Goal: Transaction & Acquisition: Purchase product/service

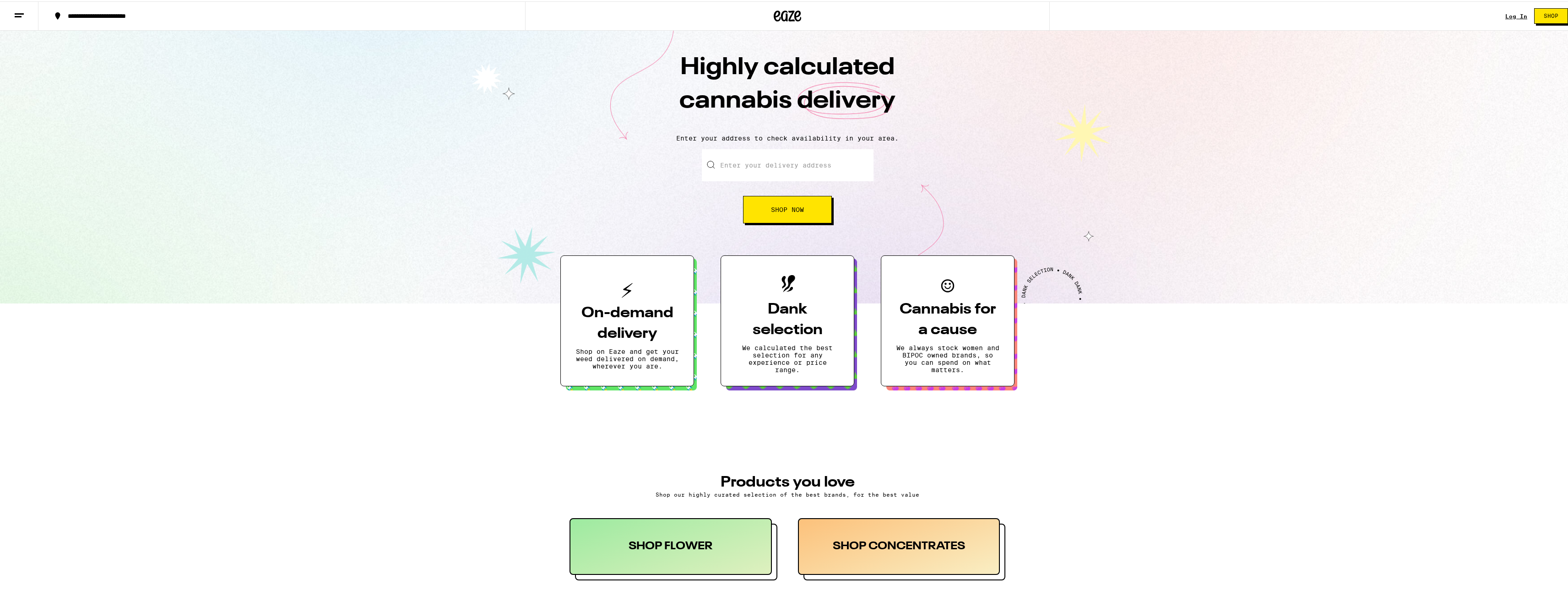
click at [1513, 12] on div "Log In" at bounding box center [1516, 14] width 22 height 6
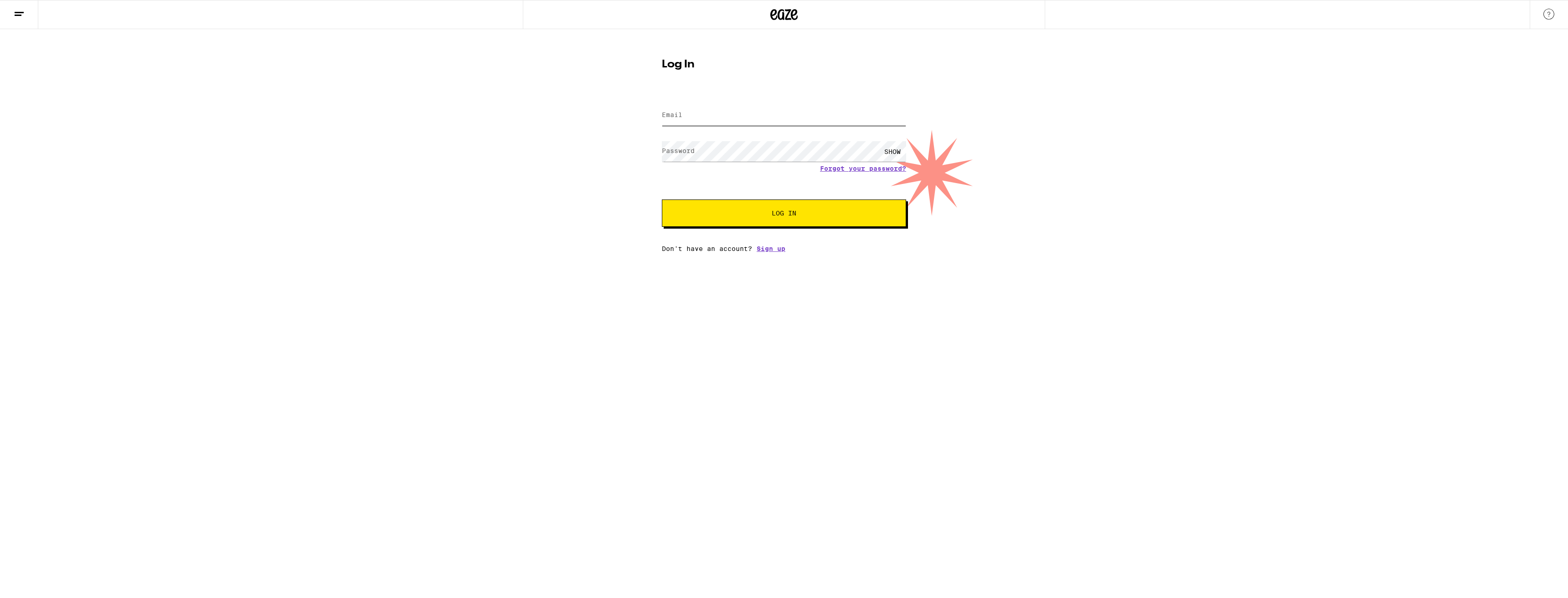
type input "[PERSON_NAME][EMAIL_ADDRESS][PERSON_NAME][DOMAIN_NAME]"
click at [753, 202] on button "Log In" at bounding box center [784, 213] width 244 height 27
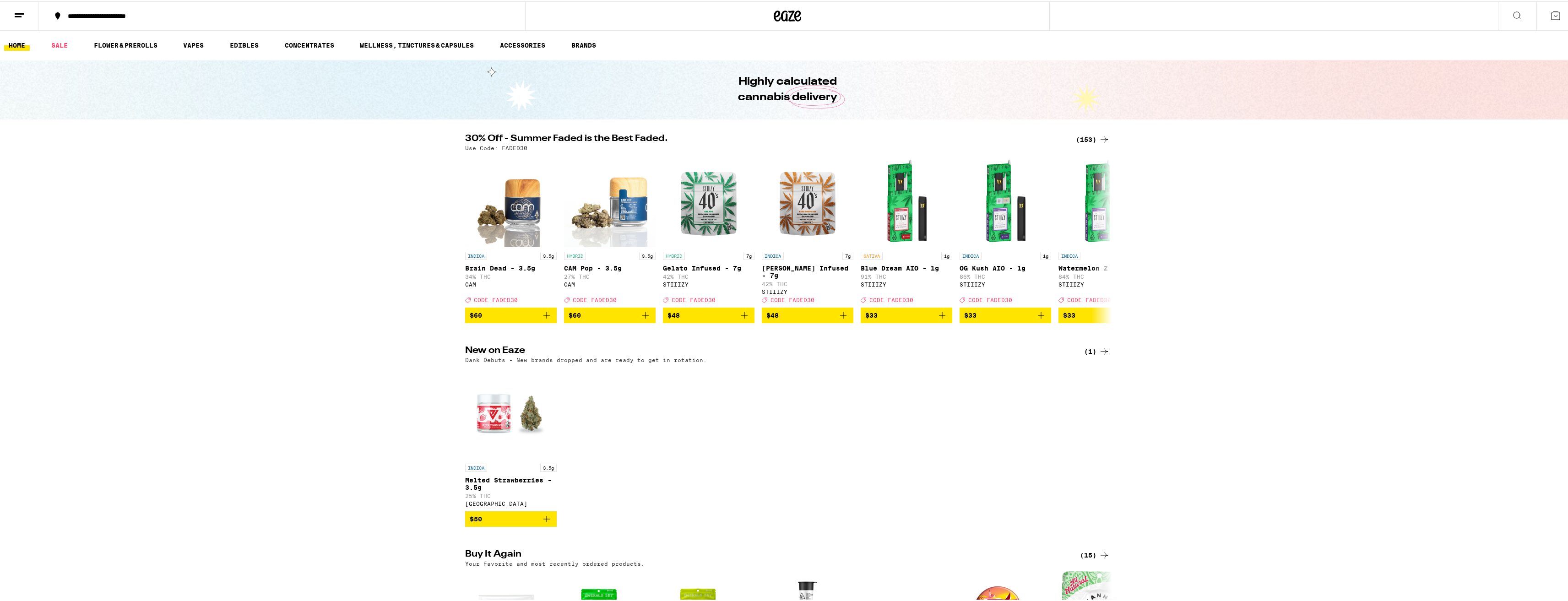
click at [1092, 138] on div "(153)" at bounding box center [1093, 138] width 34 height 11
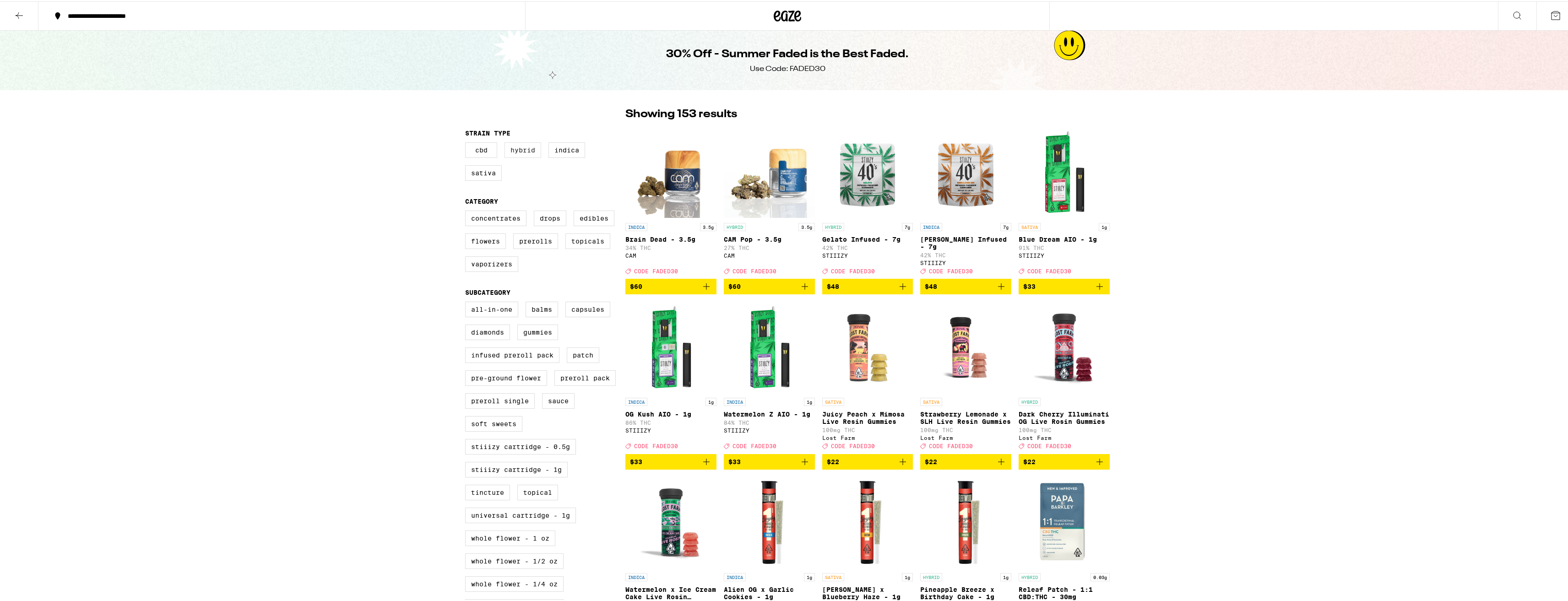
click at [518, 150] on label "Hybrid" at bounding box center [523, 149] width 36 height 16
click at [467, 143] on input "Hybrid" at bounding box center [467, 143] width 1 height 1
checkbox input "true"
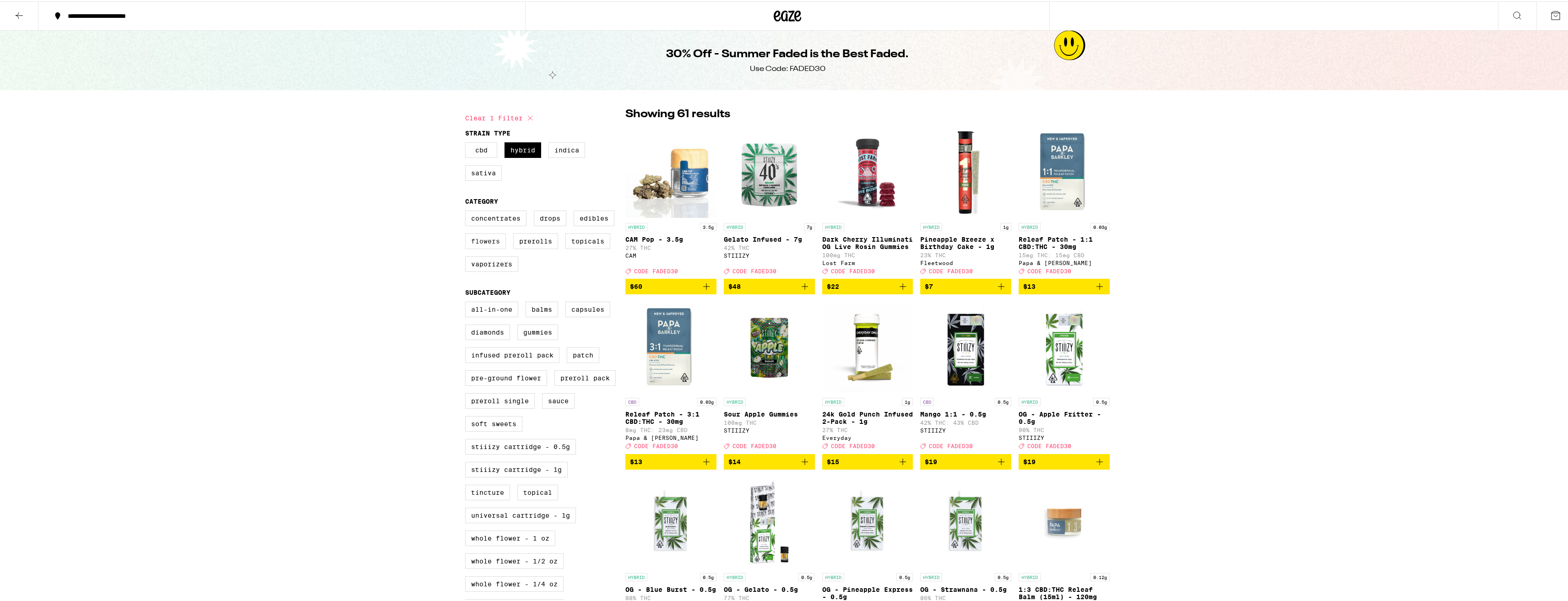
click at [475, 247] on label "Flowers" at bounding box center [486, 240] width 41 height 16
click at [467, 211] on input "Flowers" at bounding box center [467, 210] width 1 height 1
checkbox input "true"
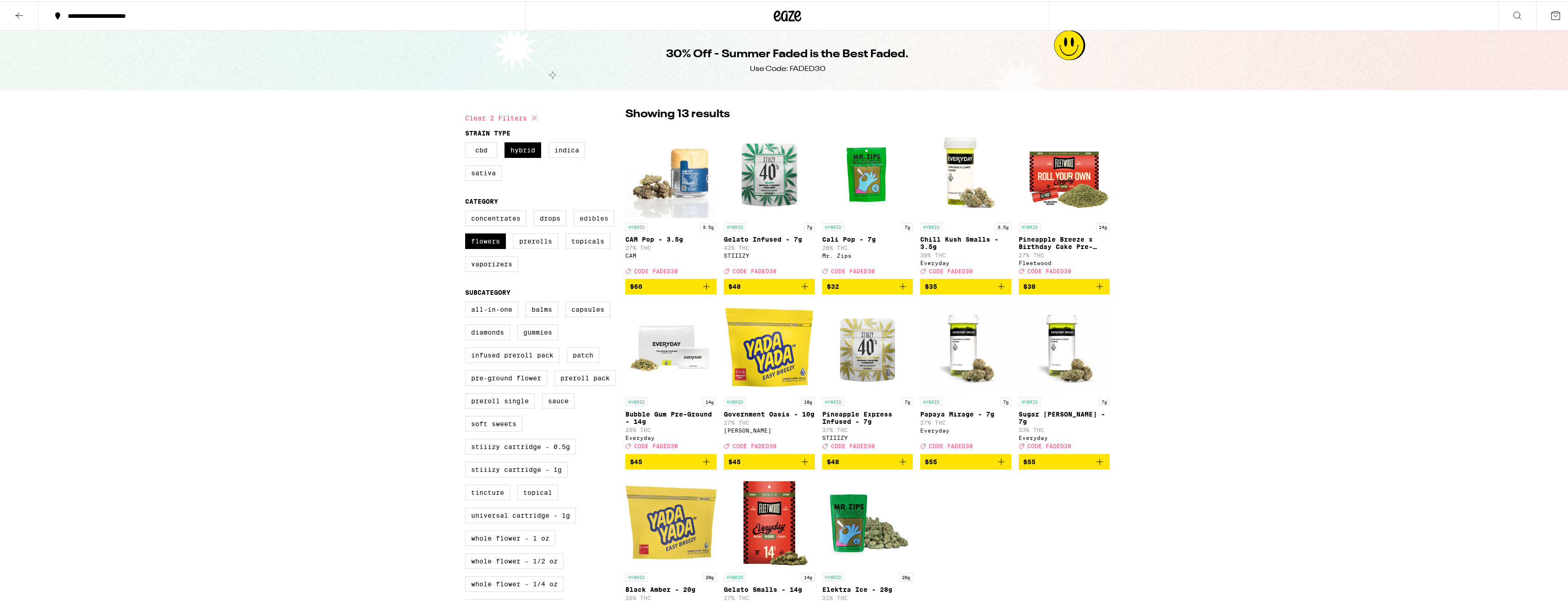
click at [585, 217] on label "Edibles" at bounding box center [594, 217] width 41 height 16
click at [467, 211] on input "Edibles" at bounding box center [467, 210] width 1 height 1
checkbox input "true"
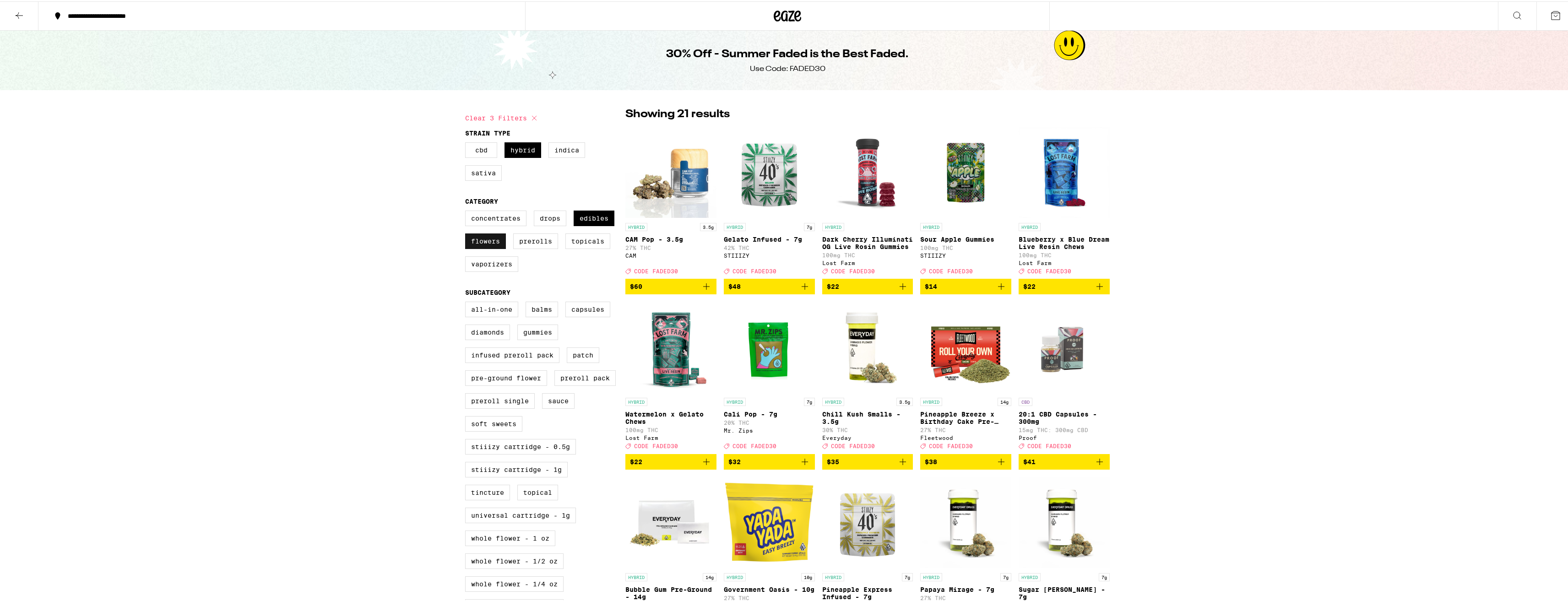
click at [485, 238] on label "Flowers" at bounding box center [486, 240] width 41 height 16
click at [467, 211] on input "Flowers" at bounding box center [467, 210] width 1 height 1
checkbox input "false"
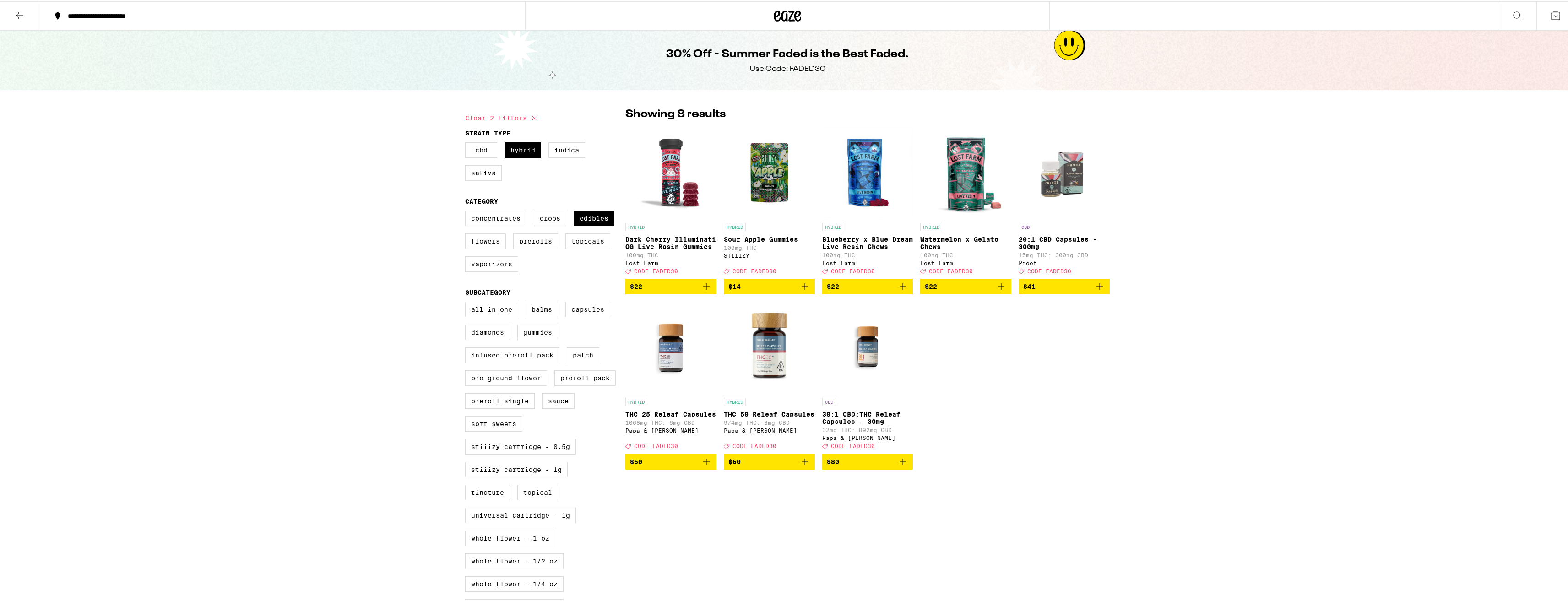
click at [585, 225] on label "Edibles" at bounding box center [594, 217] width 41 height 16
click at [467, 211] on input "Edibles" at bounding box center [467, 210] width 1 height 1
checkbox input "false"
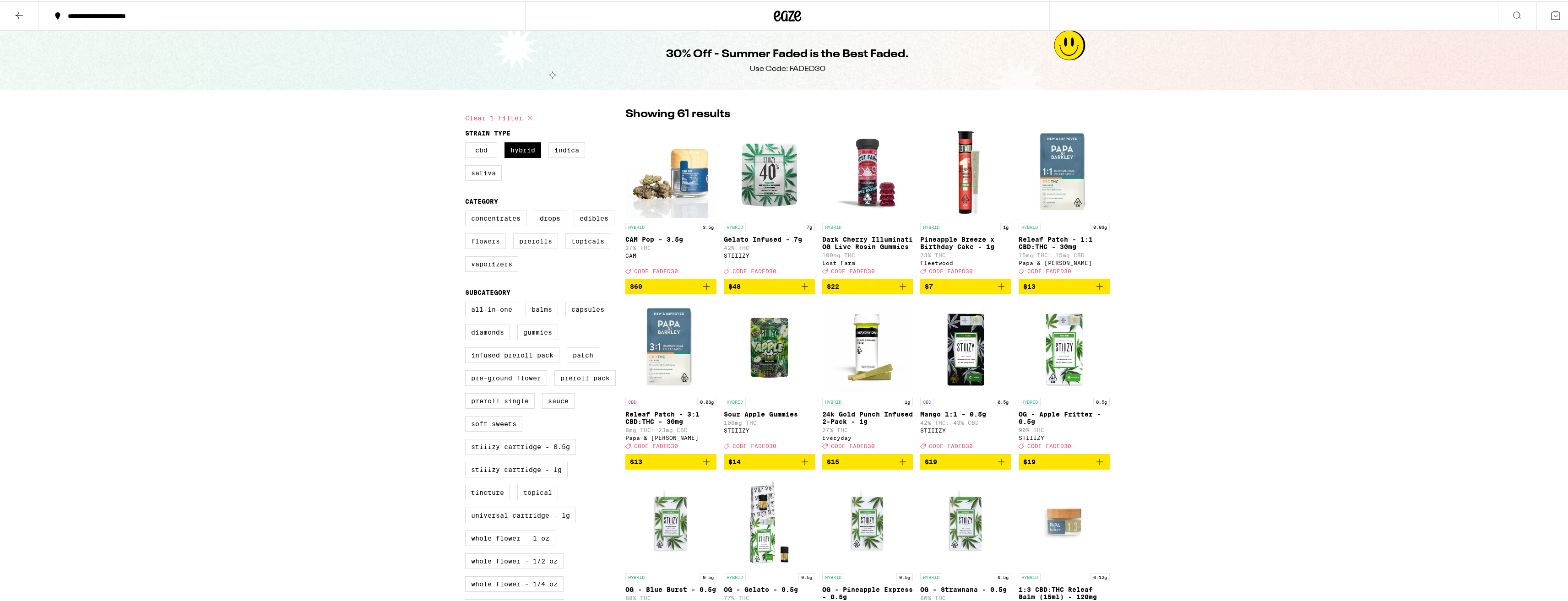
click at [501, 244] on label "Flowers" at bounding box center [486, 240] width 41 height 16
click at [467, 211] on input "Flowers" at bounding box center [467, 210] width 1 height 1
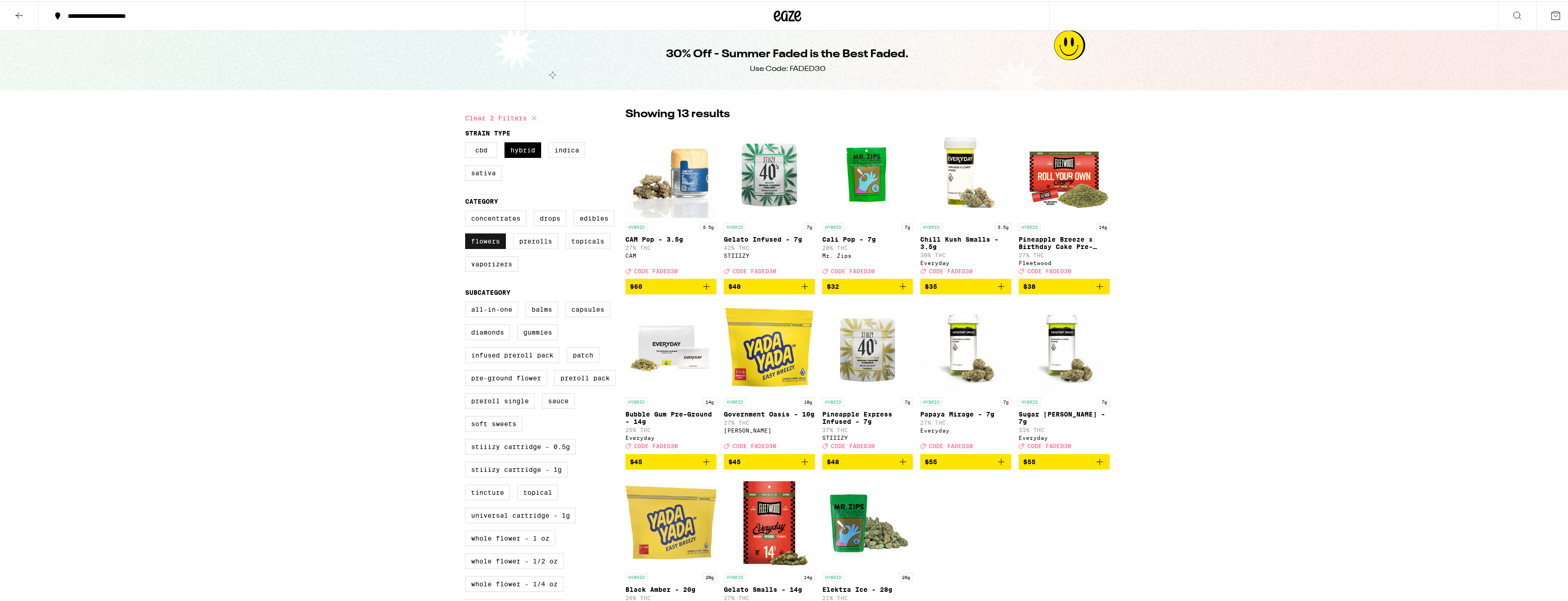
click at [501, 244] on label "Flowers" at bounding box center [486, 240] width 41 height 16
click at [467, 211] on input "Flowers" at bounding box center [467, 210] width 1 height 1
checkbox input "false"
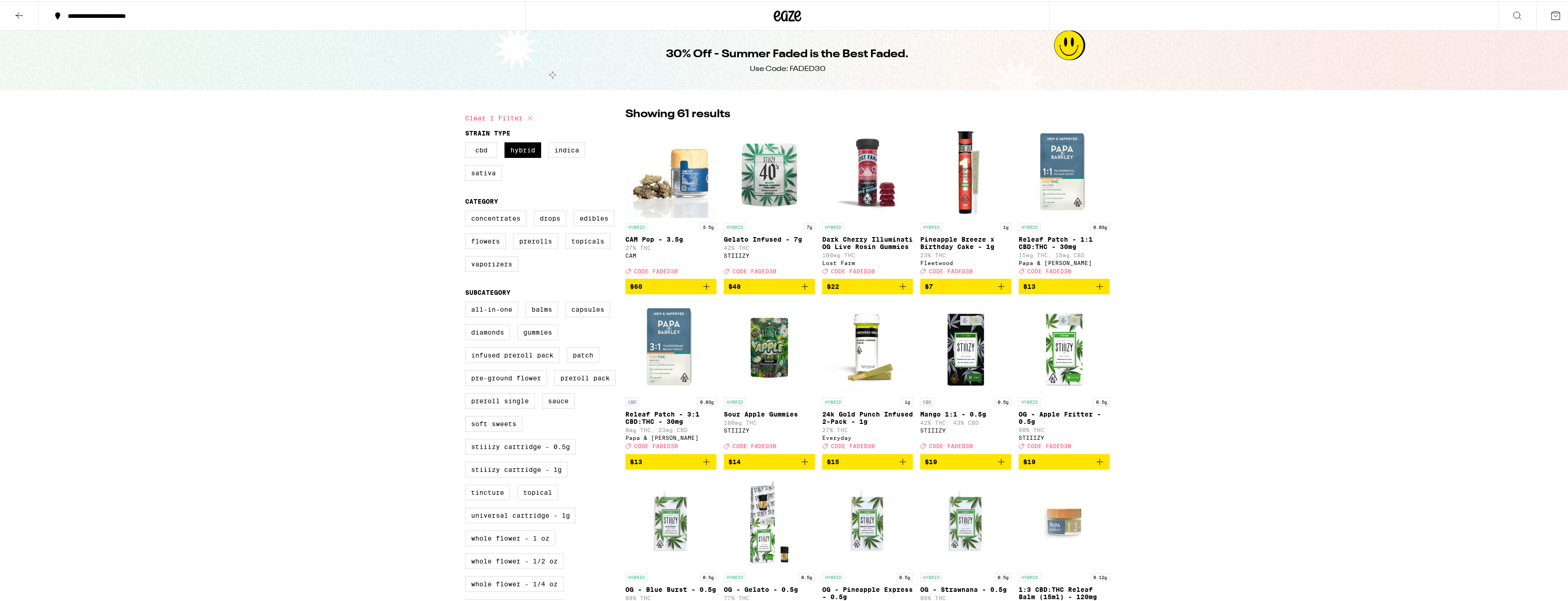
click at [525, 116] on icon at bounding box center [530, 117] width 11 height 11
checkbox input "false"
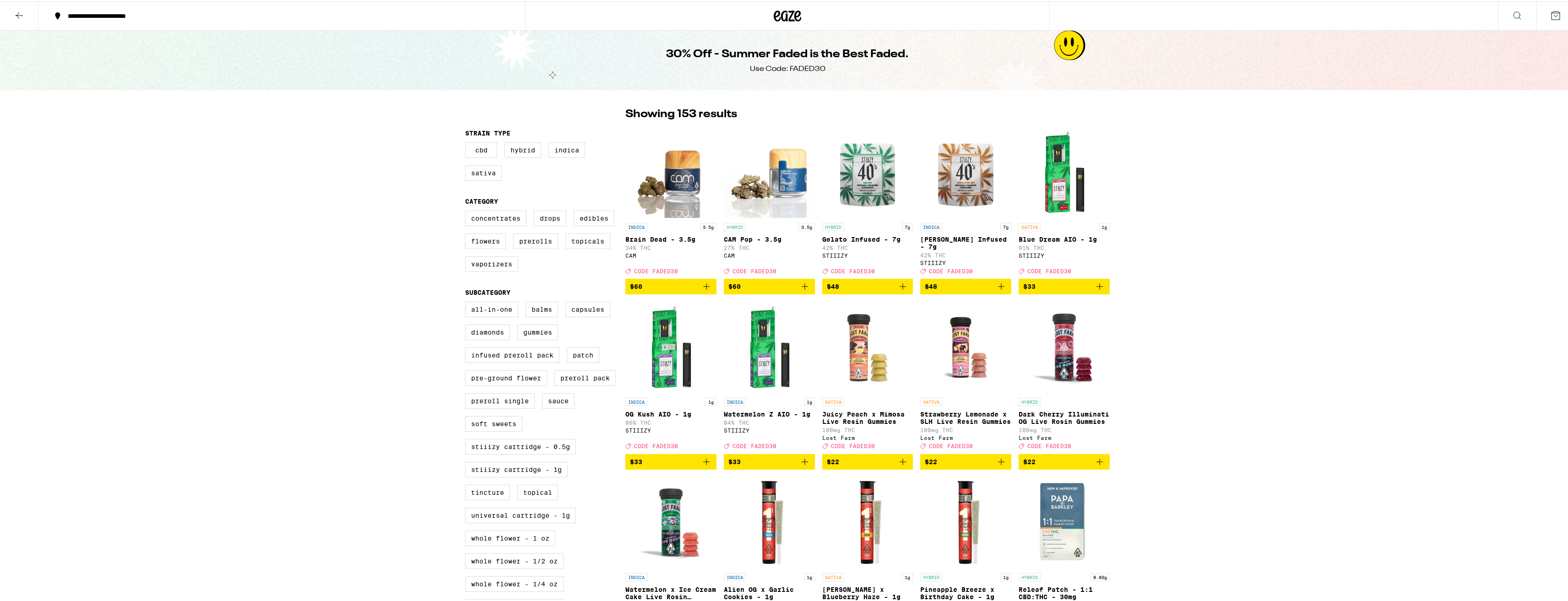
click at [789, 8] on icon at bounding box center [787, 14] width 27 height 16
